Goal: Navigation & Orientation: Go to known website

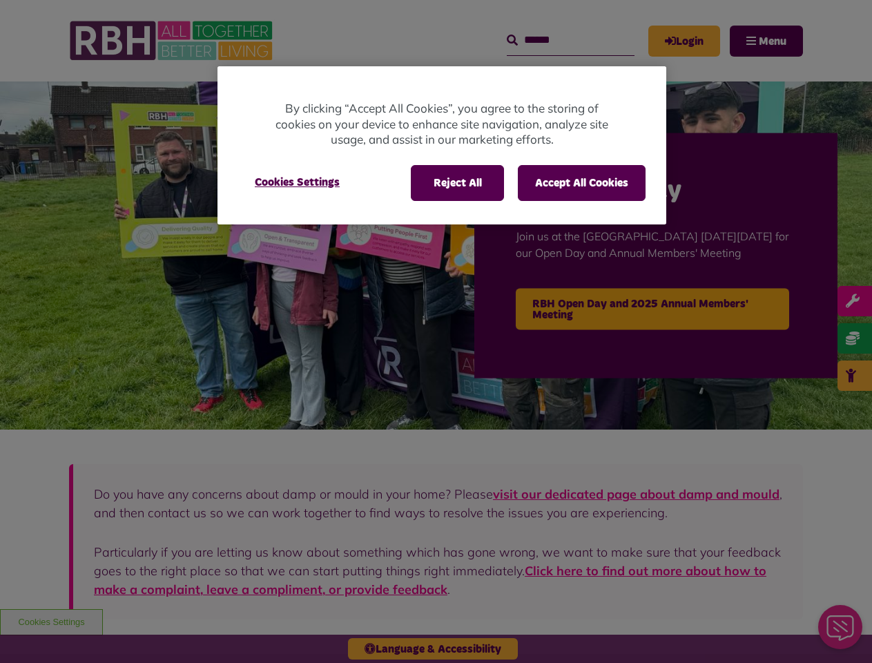
click at [436, 331] on div at bounding box center [436, 331] width 872 height 663
click at [456, 183] on button "Reject All" at bounding box center [457, 183] width 93 height 36
click at [581, 183] on button "Accept All Cookies" at bounding box center [582, 183] width 128 height 36
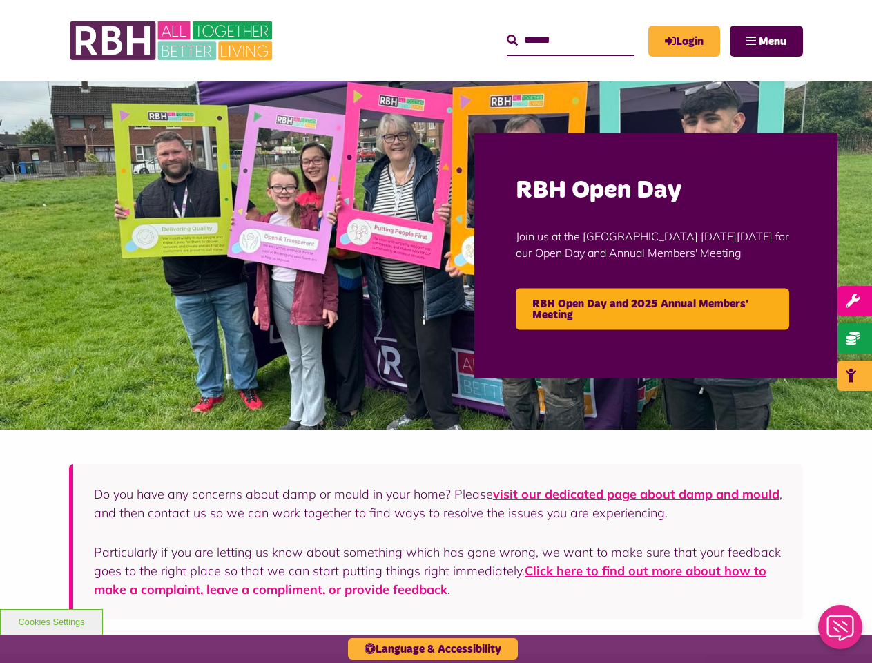
click at [297, 182] on img at bounding box center [436, 255] width 872 height 348
